Goal: Task Accomplishment & Management: Use online tool/utility

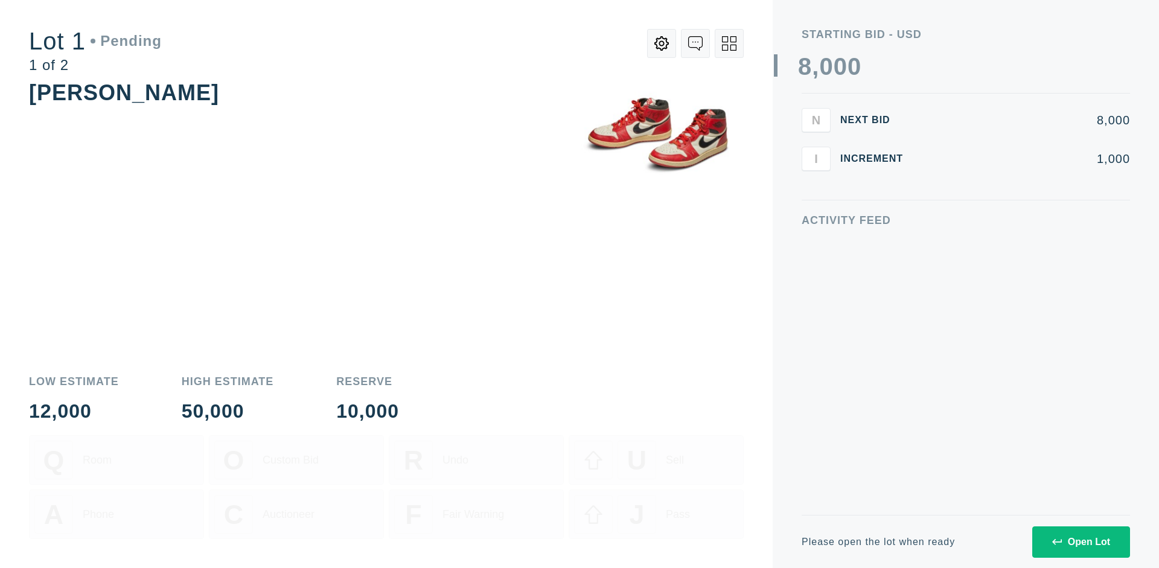
click at [1081, 542] on div "Open Lot" at bounding box center [1081, 542] width 58 height 11
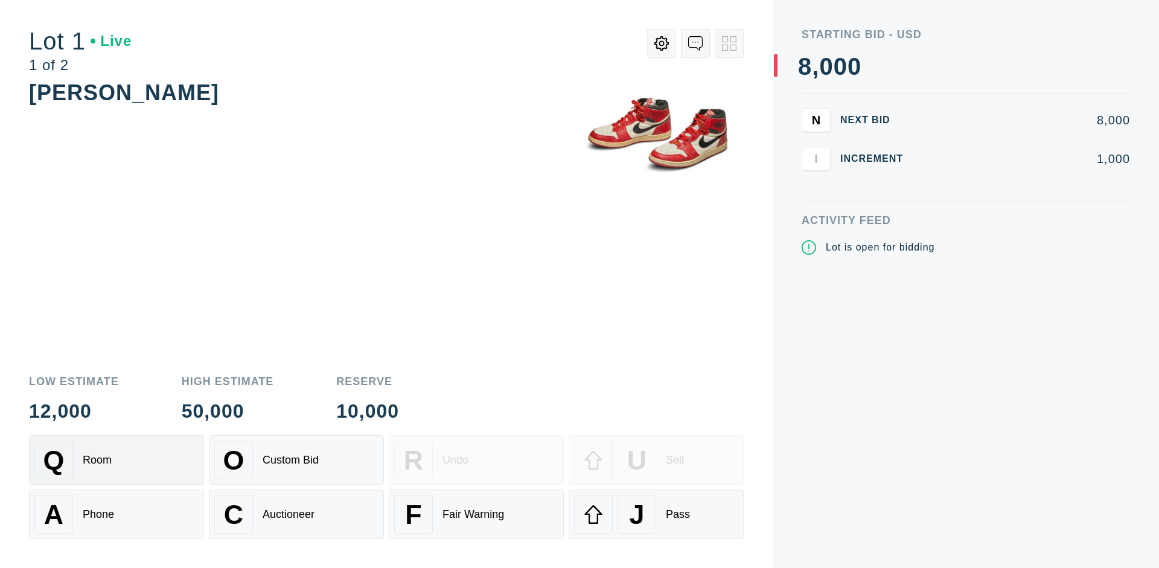
click at [117, 460] on div "Q Room" at bounding box center [116, 460] width 164 height 39
click at [656, 460] on div "U Sell" at bounding box center [656, 460] width 164 height 39
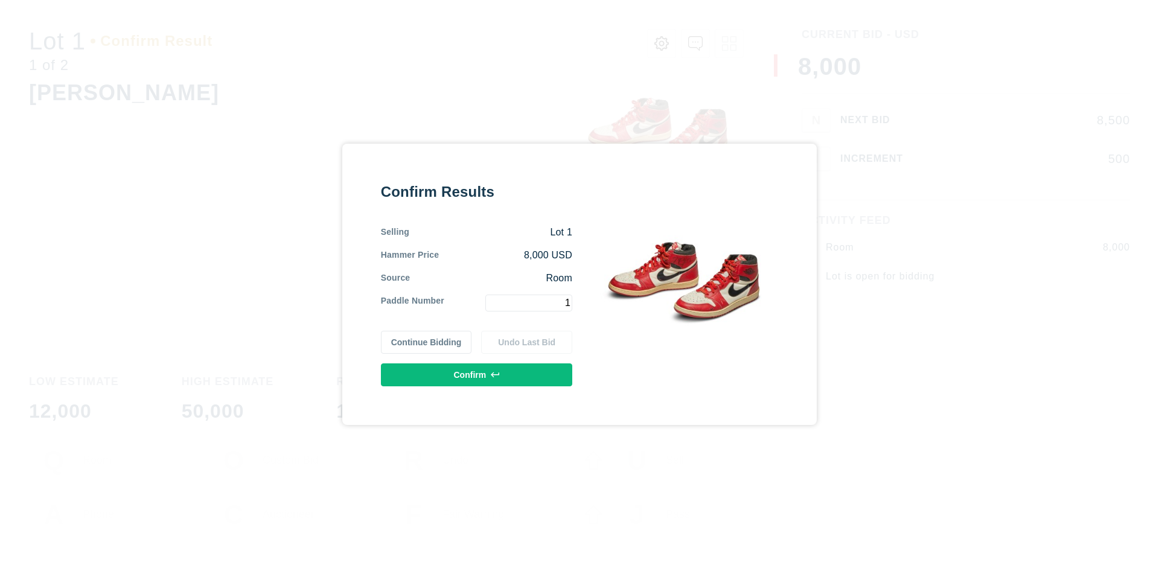
type input "1"
click at [477, 374] on button "Confirm" at bounding box center [476, 374] width 191 height 23
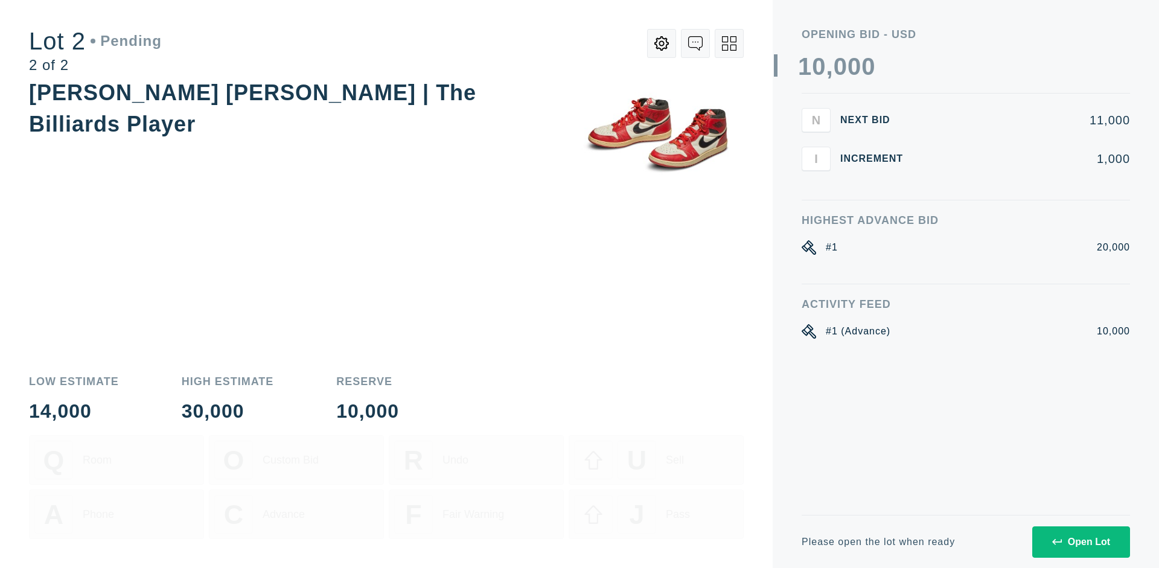
click at [1081, 542] on div "Open Lot" at bounding box center [1081, 542] width 58 height 11
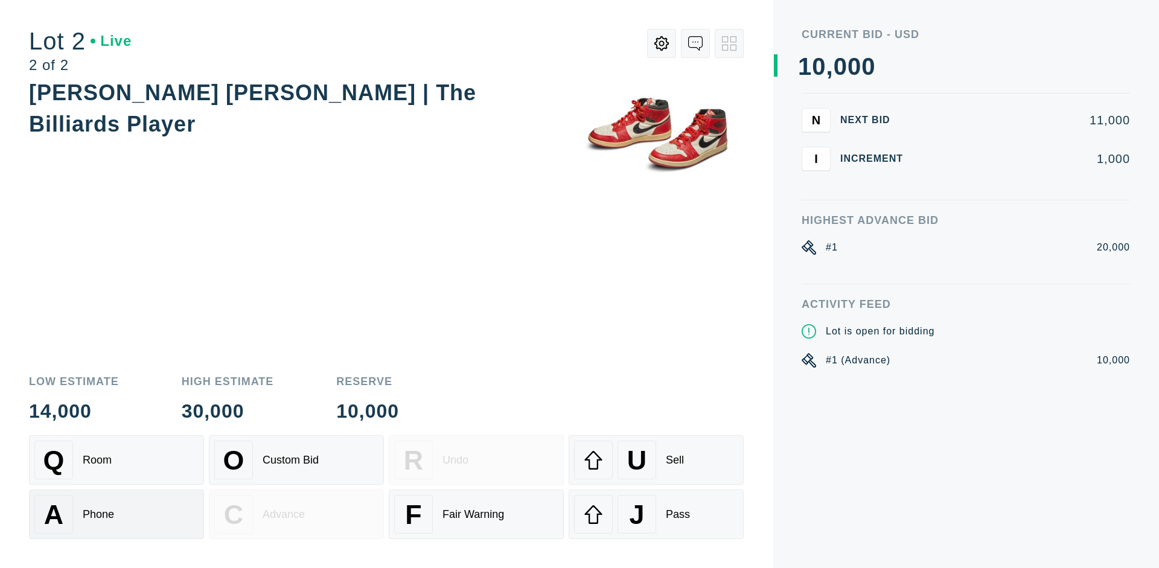
click at [117, 514] on div "A Phone" at bounding box center [116, 514] width 164 height 39
